Goal: Information Seeking & Learning: Find specific fact

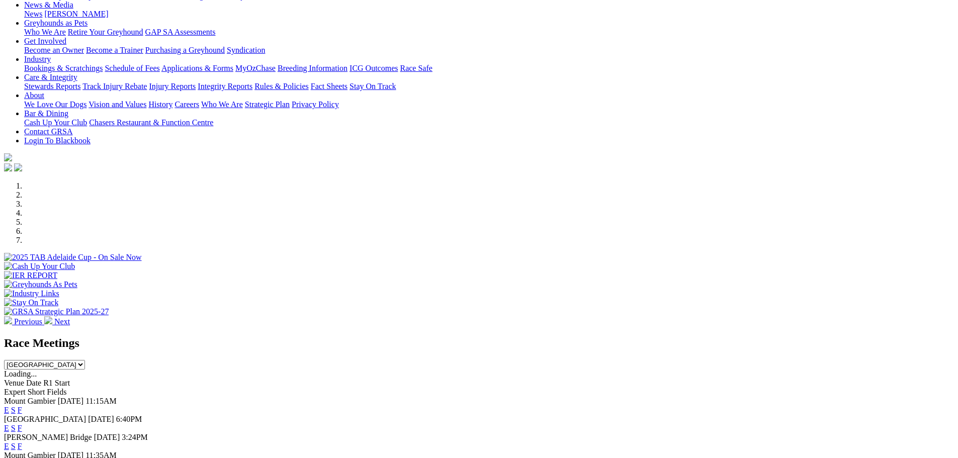
scroll to position [151, 0]
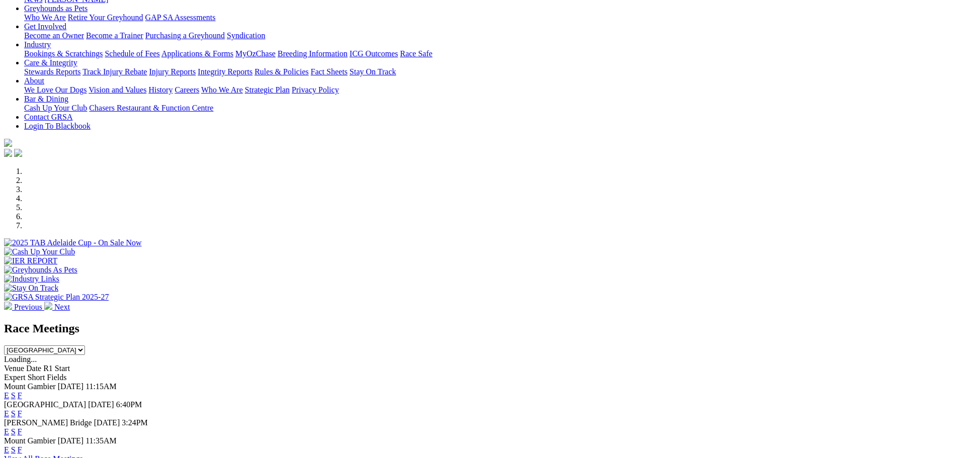
click at [22, 409] on link "F" at bounding box center [20, 413] width 5 height 9
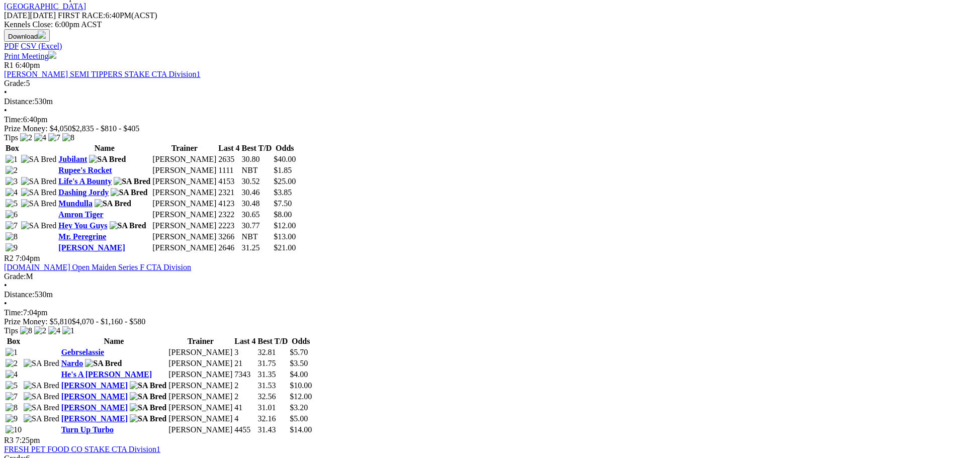
scroll to position [352, 0]
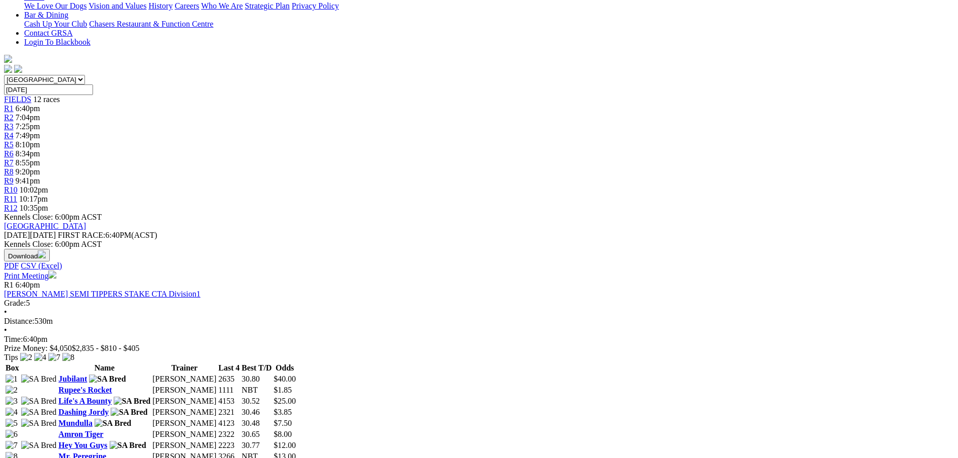
drag, startPoint x: 530, startPoint y: 208, endPoint x: 529, endPoint y: 200, distance: 8.6
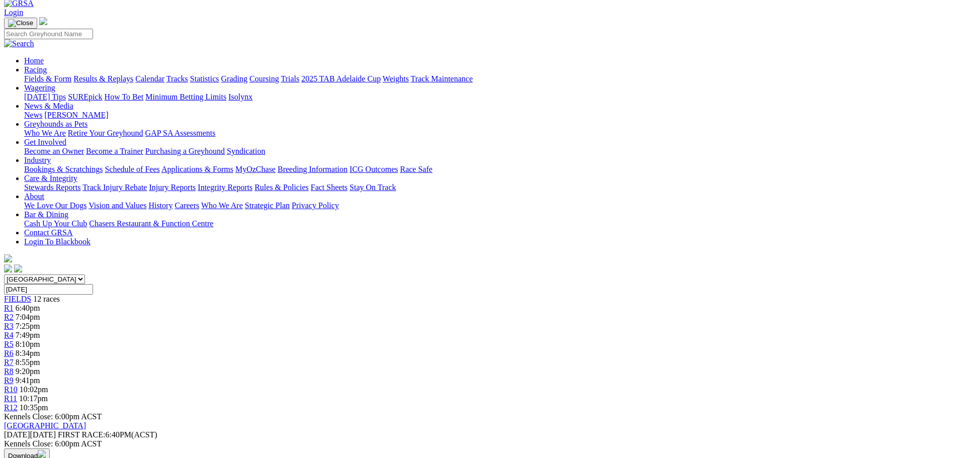
scroll to position [0, 0]
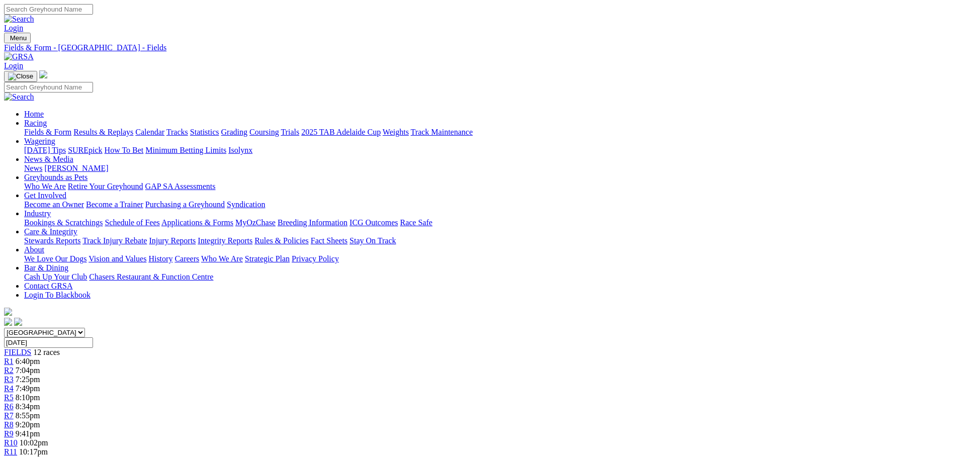
click at [133, 128] on link "Results & Replays" at bounding box center [103, 132] width 60 height 9
